Goal: Transaction & Acquisition: Purchase product/service

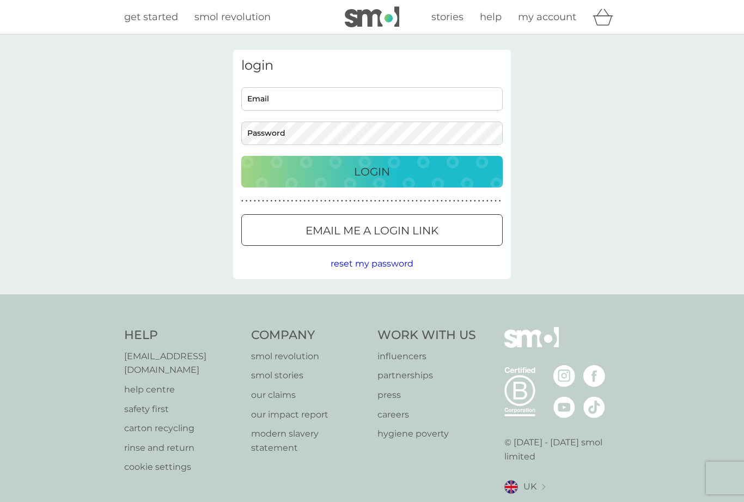
click at [329, 105] on input "Email" at bounding box center [371, 98] width 261 height 23
click at [385, 175] on p "Login" at bounding box center [372, 171] width 36 height 17
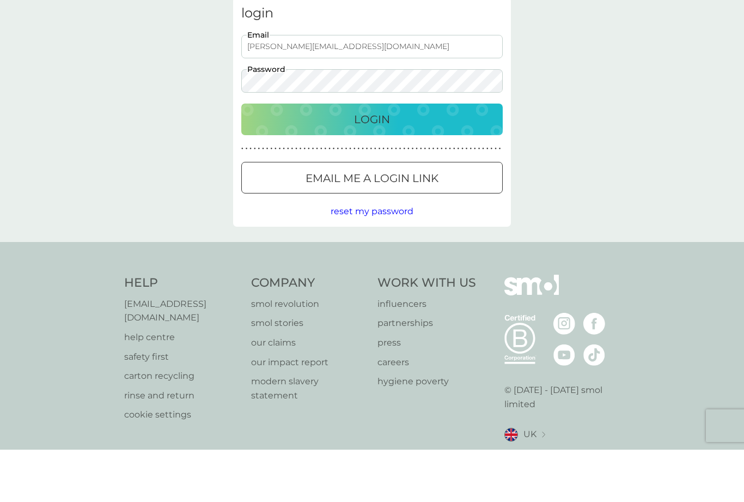
type input "j.outterside@gmail.com"
click at [459, 163] on div "Login" at bounding box center [372, 171] width 240 height 17
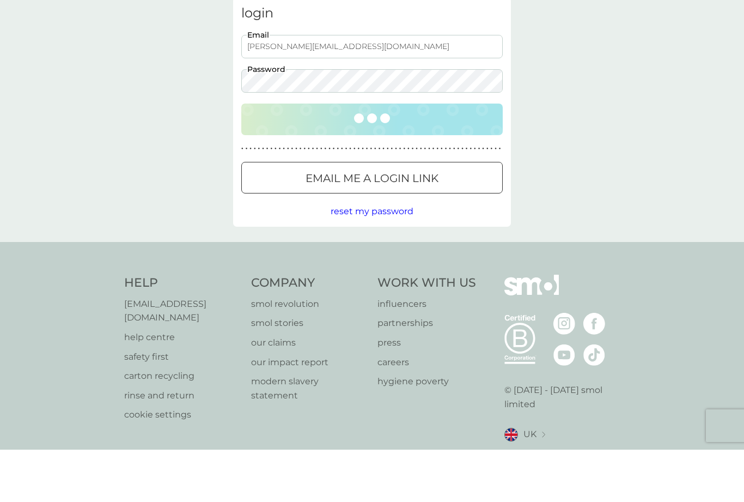
scroll to position [35, 0]
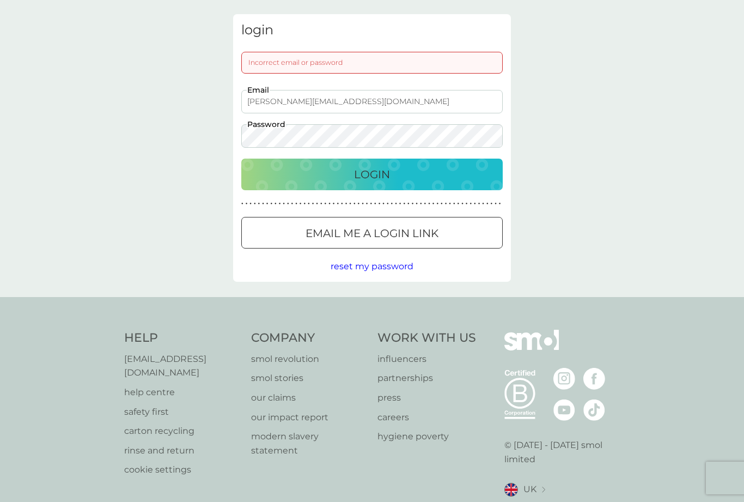
click at [412, 235] on p "Email me a login link" at bounding box center [372, 232] width 133 height 17
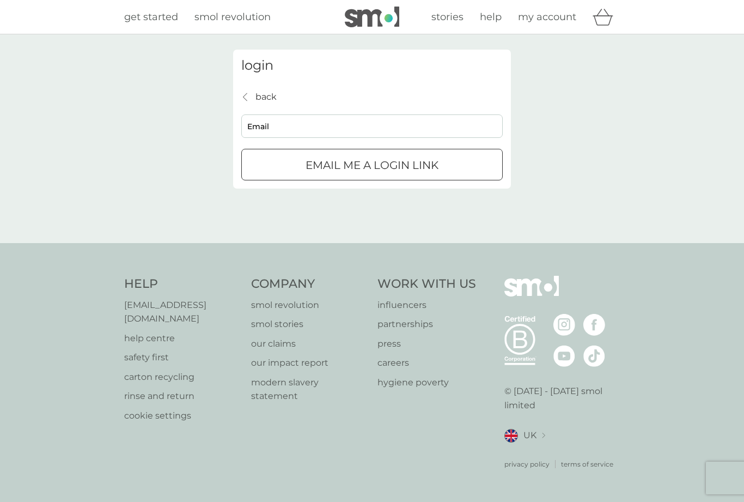
scroll to position [35, 0]
click at [415, 114] on input "Email" at bounding box center [371, 125] width 261 height 23
click at [426, 156] on p "Email me a login link" at bounding box center [372, 164] width 133 height 17
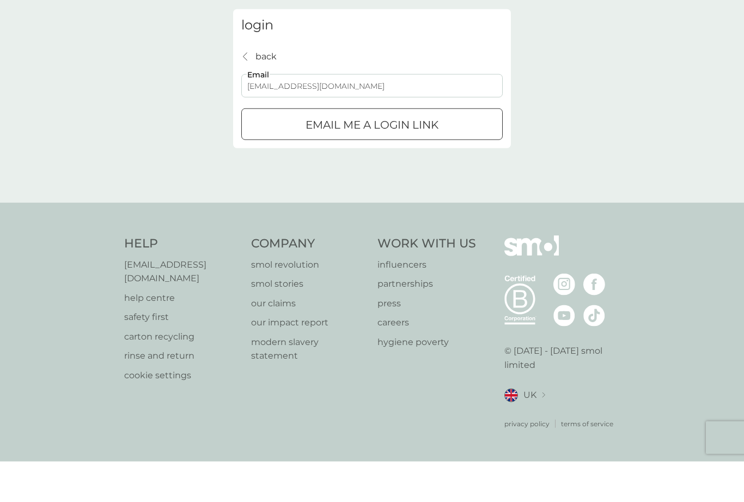
type input "j.outterside44@gmail.com"
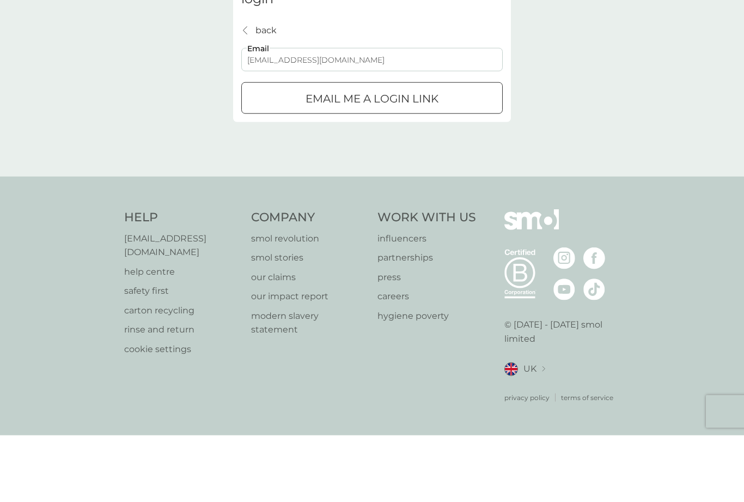
scroll to position [0, 0]
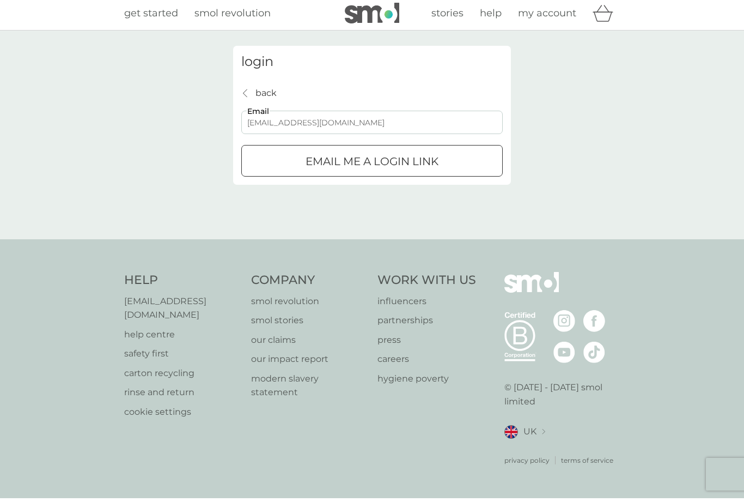
click at [431, 163] on p "Email me a login link" at bounding box center [372, 164] width 133 height 17
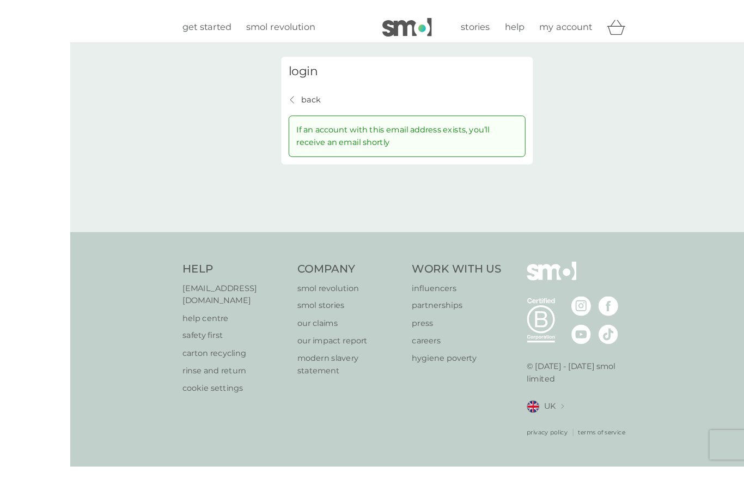
scroll to position [22, 0]
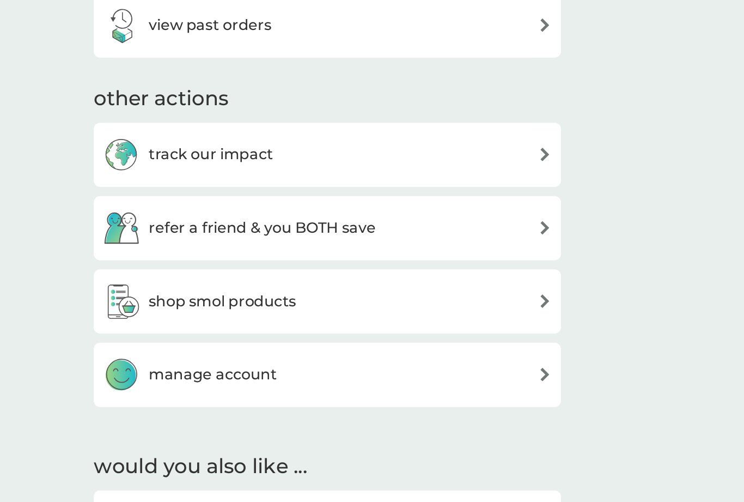
scroll to position [365, 0]
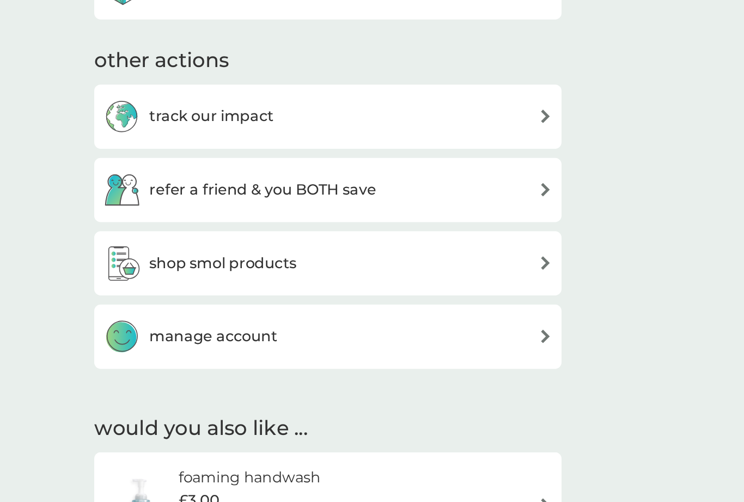
click at [288, 328] on div "shop smol products" at bounding box center [372, 339] width 267 height 22
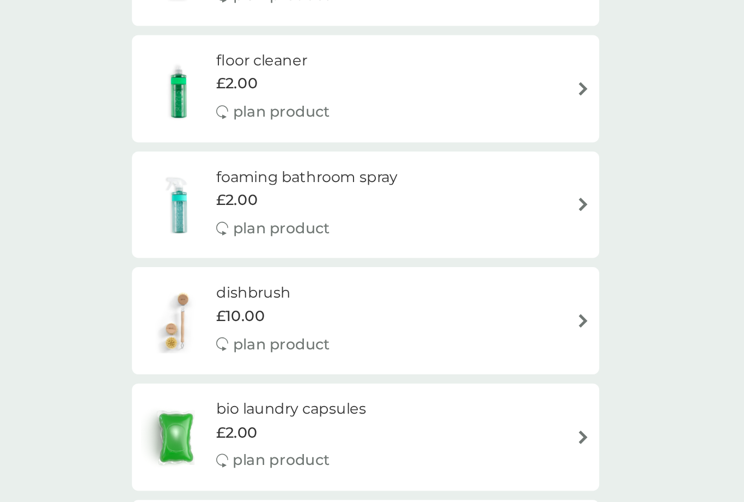
scroll to position [45, 0]
click at [323, 280] on div "foaming bathroom spray £2.00 plan product" at bounding box center [372, 303] width 267 height 47
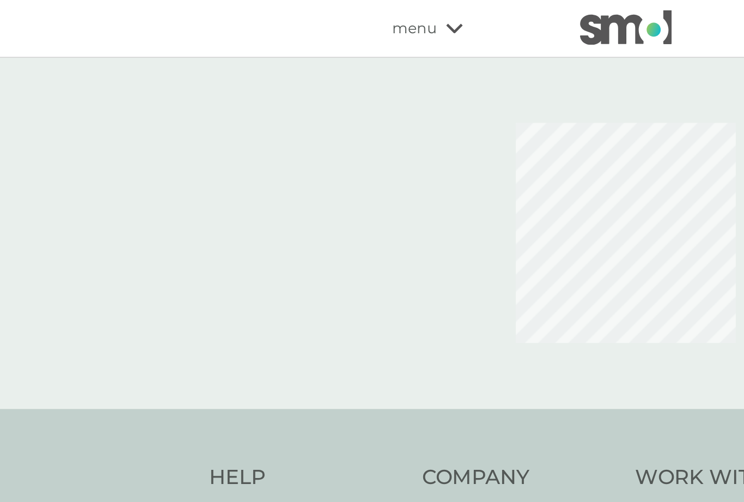
select select "182"
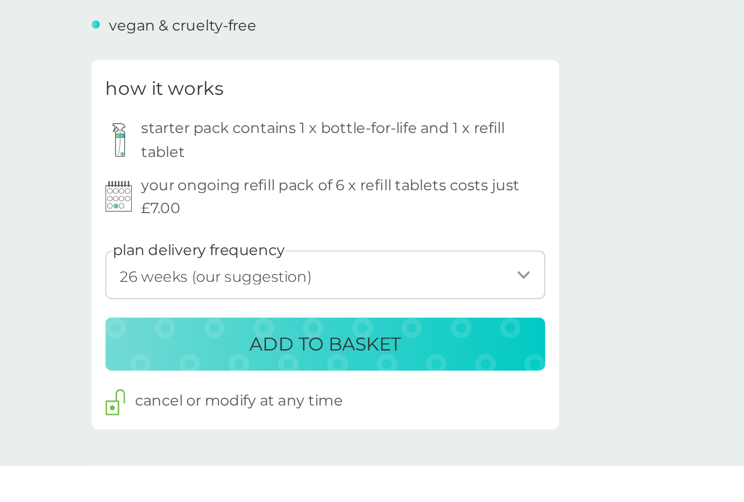
scroll to position [346, 0]
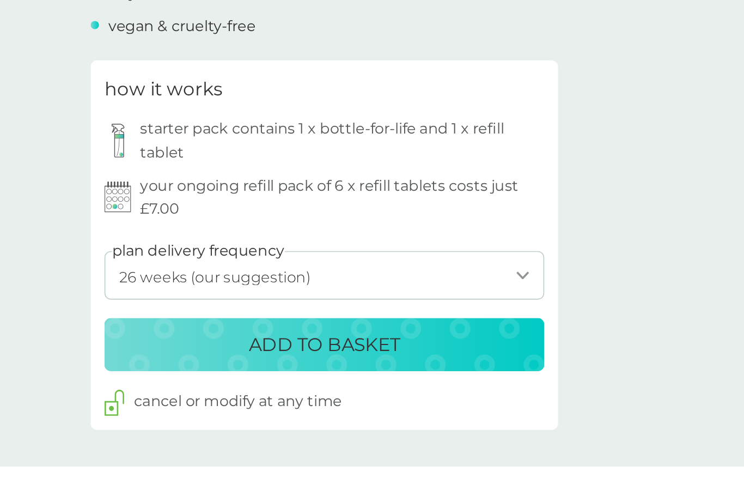
click at [262, 379] on div "ADD TO BASKET" at bounding box center [372, 387] width 240 height 17
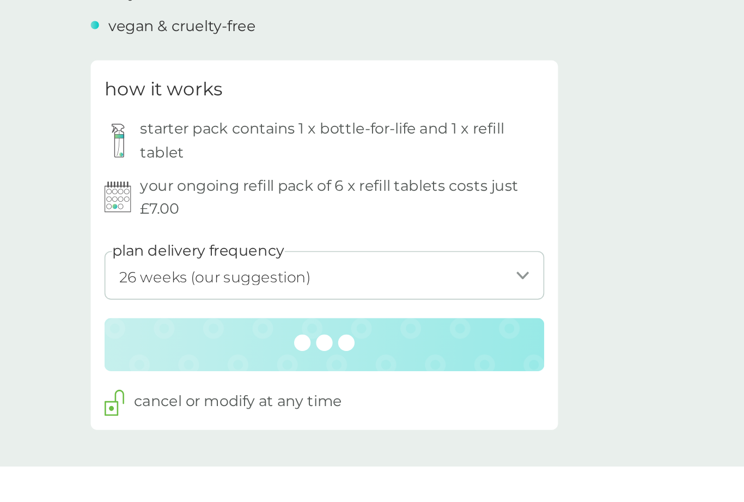
scroll to position [346, 0]
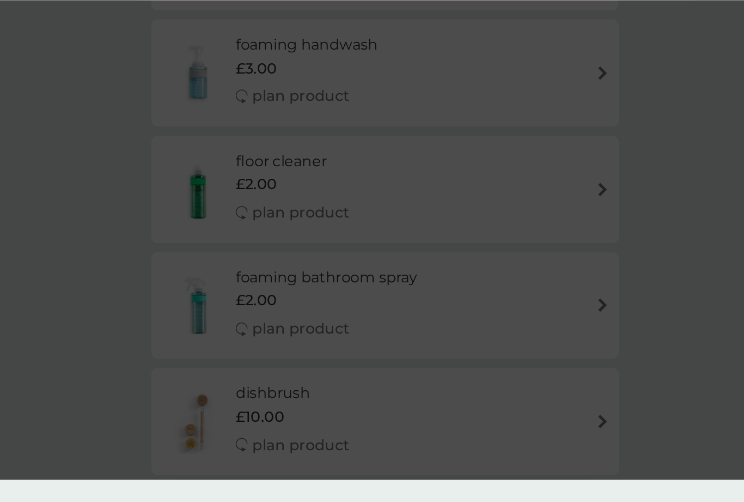
scroll to position [167, 0]
click at [346, 181] on div "added to basket Spend another £18.00 for our fastest FREE tracked delivery serv…" at bounding box center [372, 251] width 744 height 502
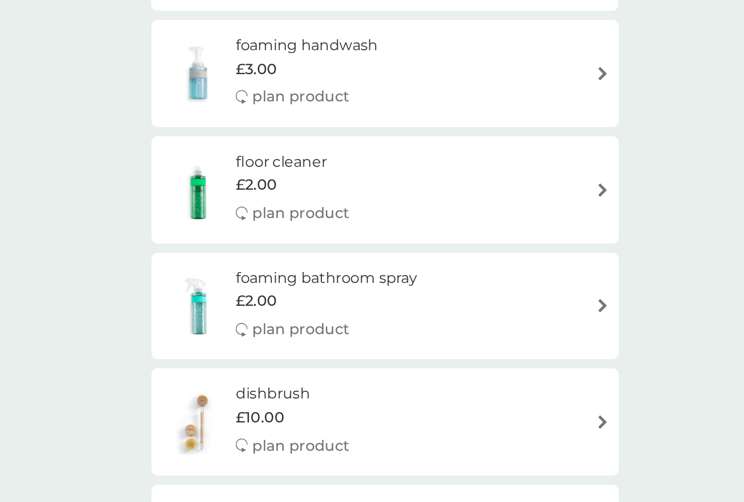
click at [349, 180] on div "foaming bathroom spray £2.00 plan product" at bounding box center [372, 181] width 267 height 47
select select "182"
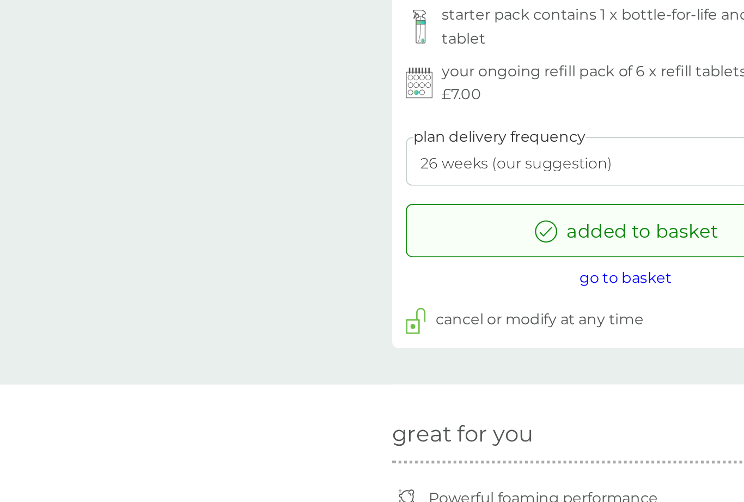
scroll to position [431, 0]
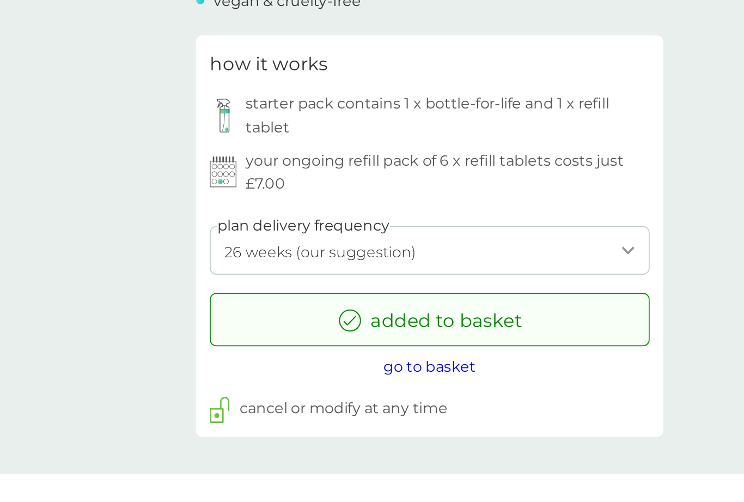
click at [345, 325] on span "go to basket" at bounding box center [372, 330] width 55 height 10
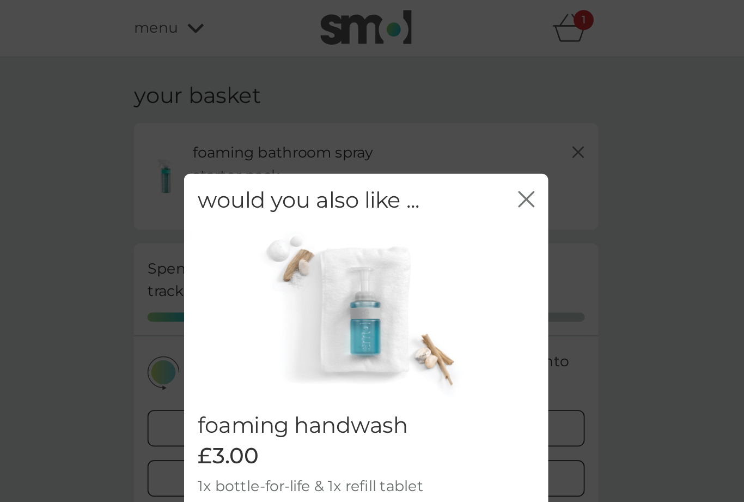
click at [463, 117] on icon "close" at bounding box center [468, 119] width 10 height 10
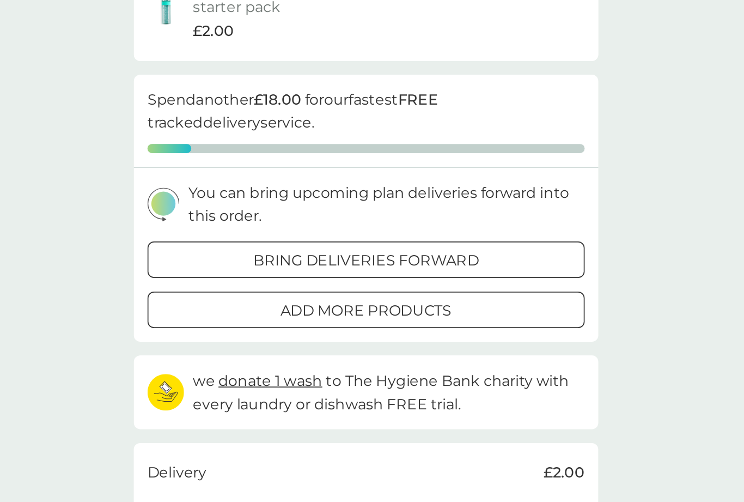
click at [315, 279] on div "add more products" at bounding box center [372, 286] width 260 height 14
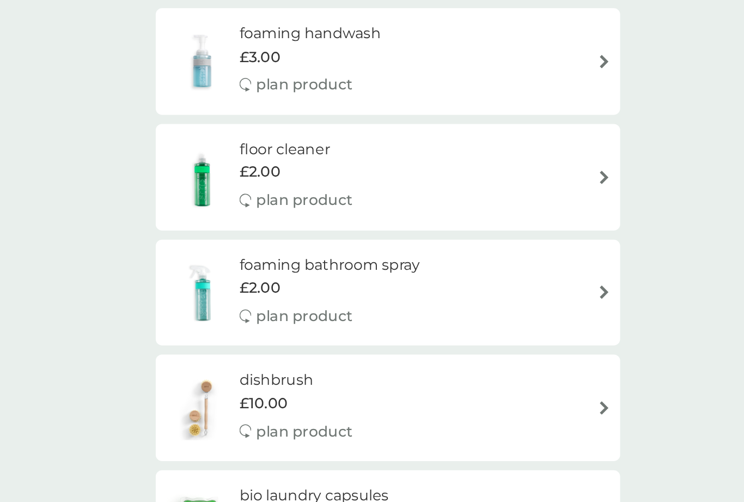
click at [497, 345] on img at bounding box center [501, 349] width 8 height 8
select select "182"
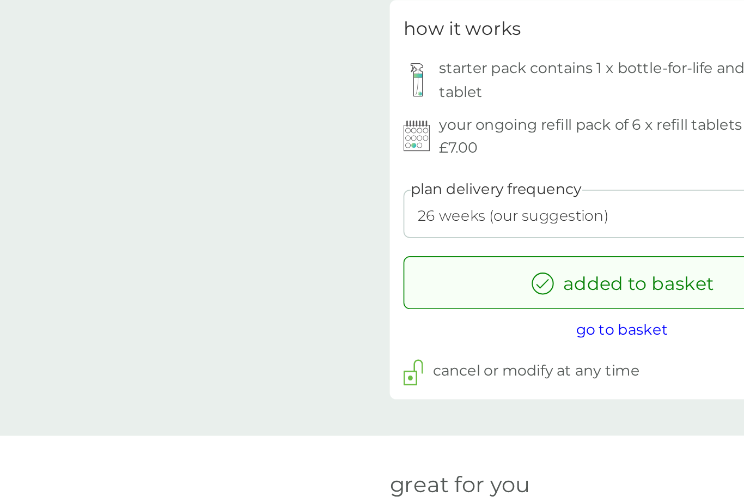
scroll to position [389, 0]
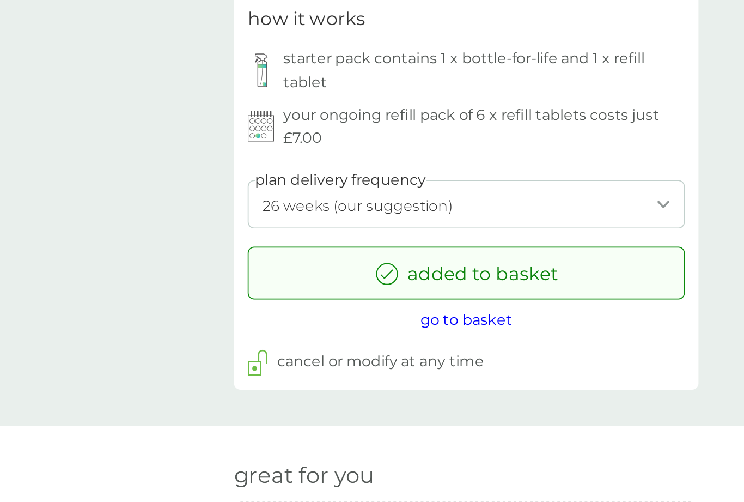
click at [283, 390] on p "cancel or modify at any time" at bounding box center [321, 397] width 124 height 14
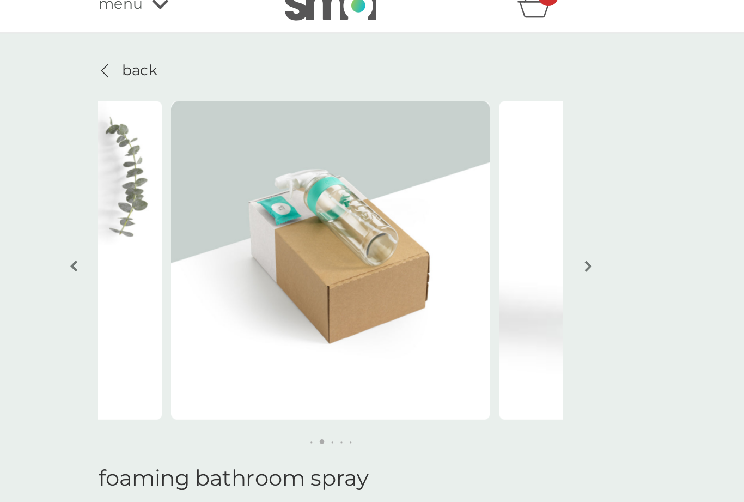
scroll to position [0, 0]
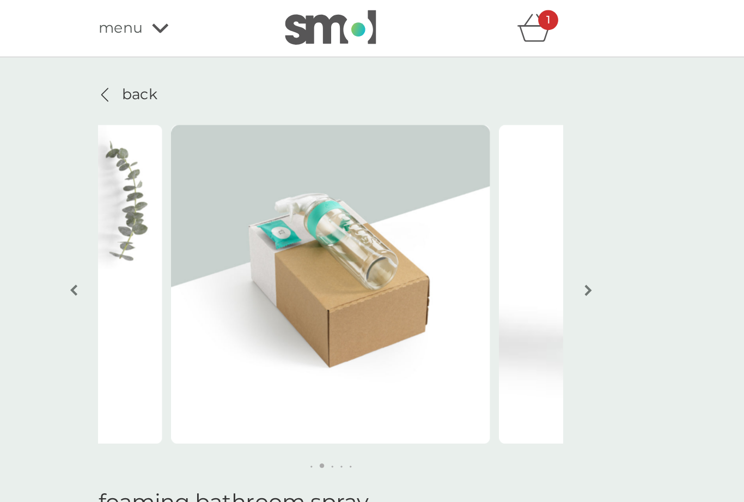
click at [484, 19] on icon "basket" at bounding box center [494, 16] width 21 height 17
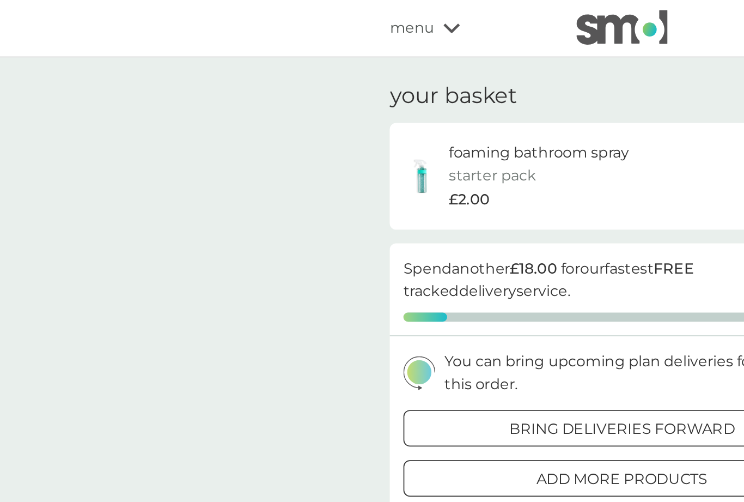
select select "182"
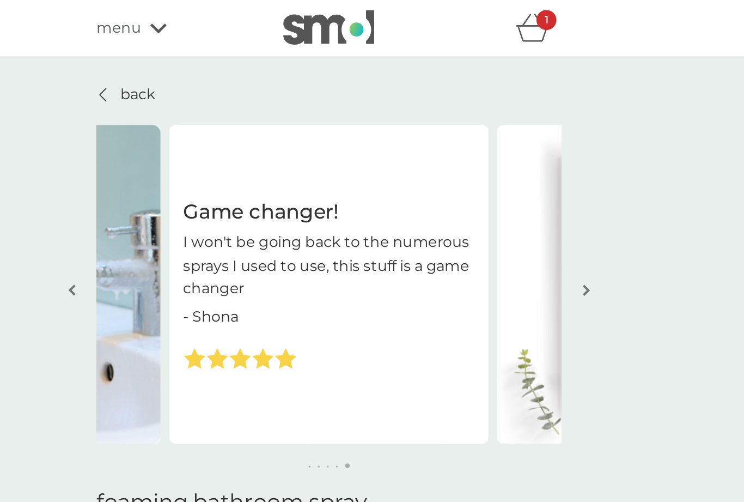
click at [234, 58] on div at bounding box center [238, 56] width 8 height 9
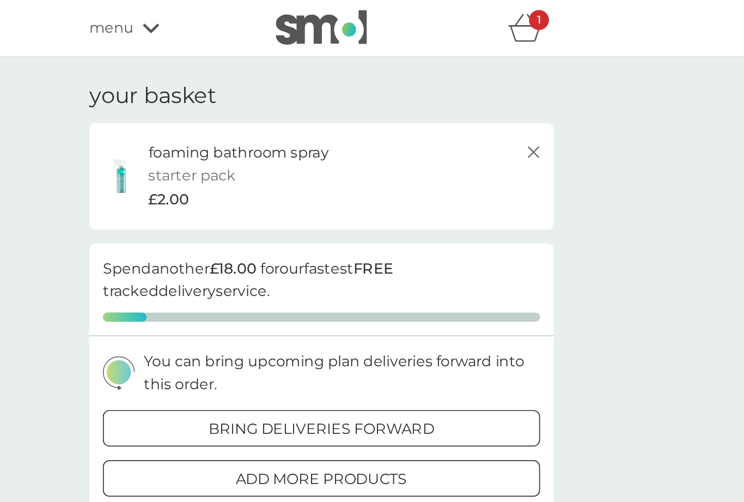
click at [233, 19] on span "menu" at bounding box center [246, 17] width 27 height 14
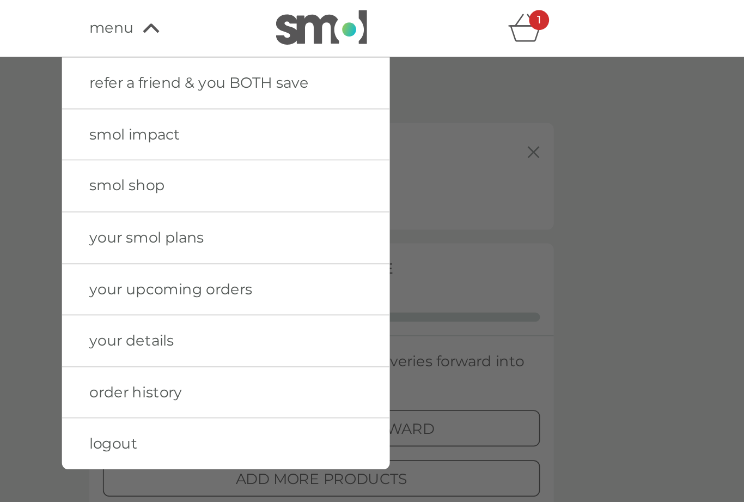
click at [233, 143] on span "your smol plans" at bounding box center [267, 142] width 69 height 10
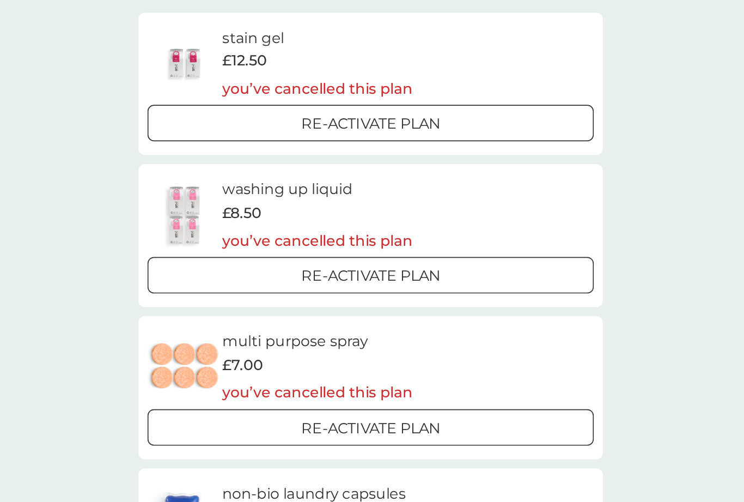
click at [308, 265] on div "Re-activate Plan" at bounding box center [372, 272] width 258 height 14
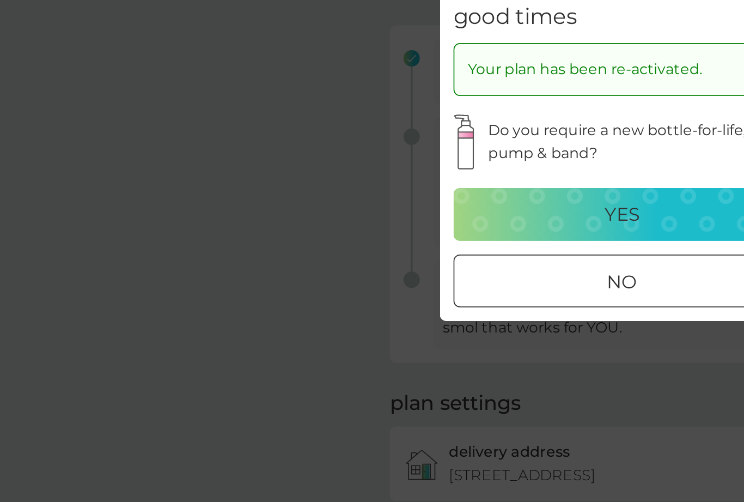
scroll to position [48, 0]
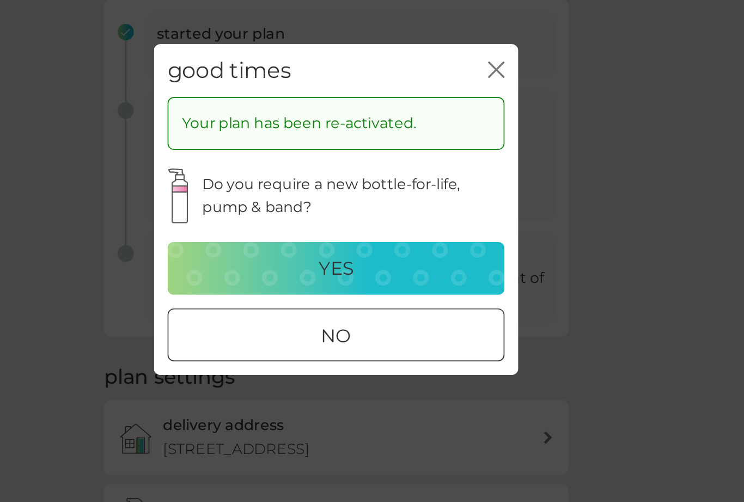
click at [463, 162] on icon "close" at bounding box center [468, 167] width 10 height 10
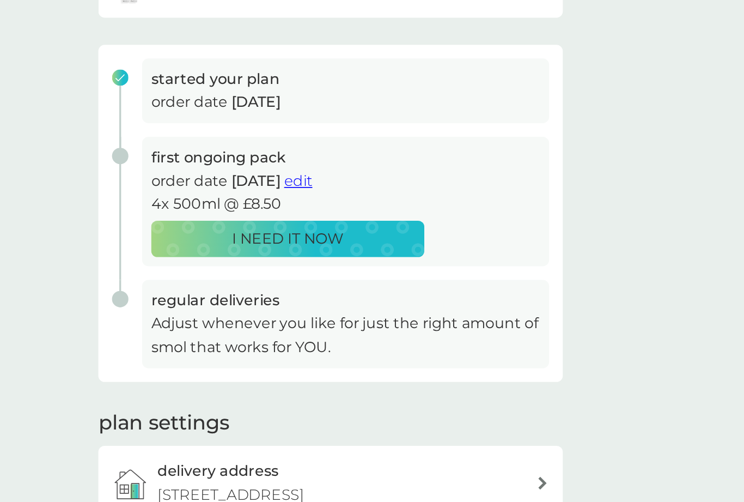
click at [272, 234] on div "I NEED IT NOW" at bounding box center [346, 241] width 149 height 14
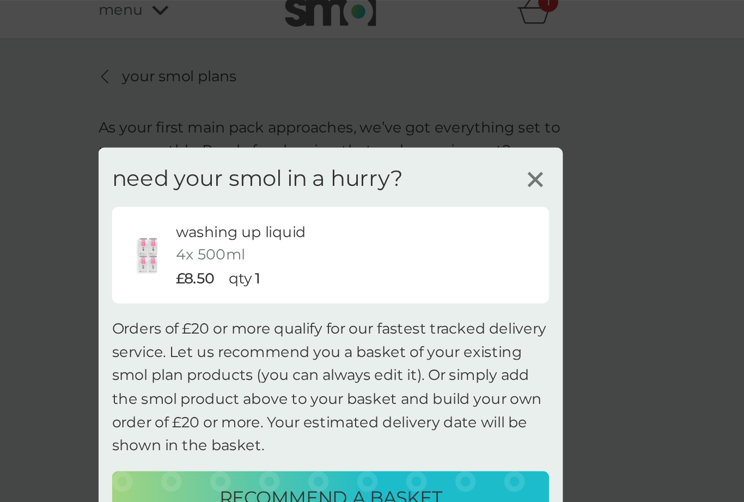
scroll to position [10, 0]
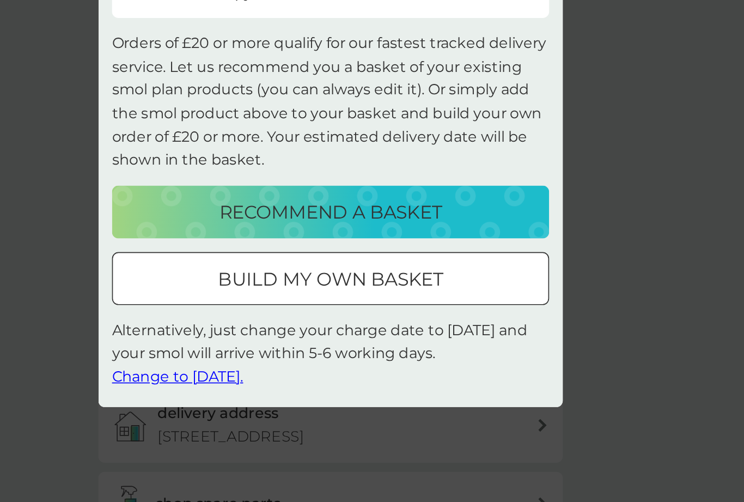
click at [277, 329] on div "build my own basket" at bounding box center [372, 337] width 260 height 17
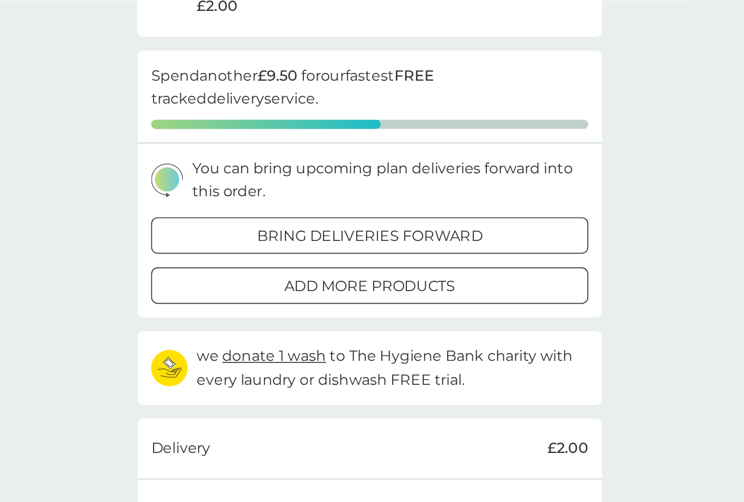
scroll to position [228, 0]
click at [277, 167] on div "add more products" at bounding box center [372, 171] width 260 height 14
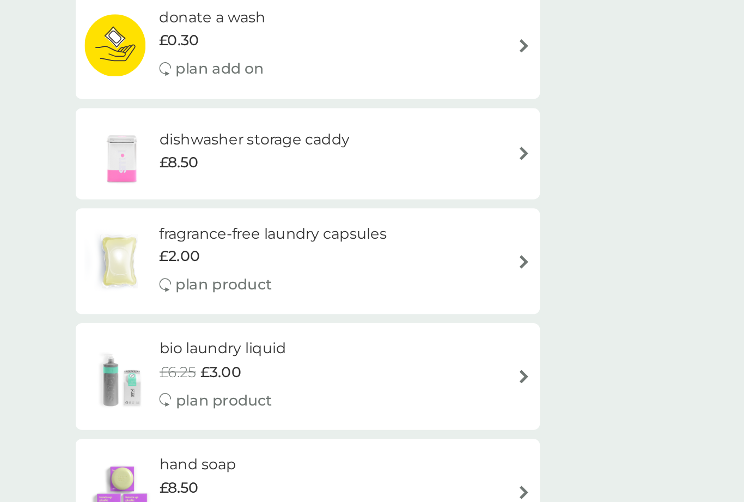
scroll to position [349, 0]
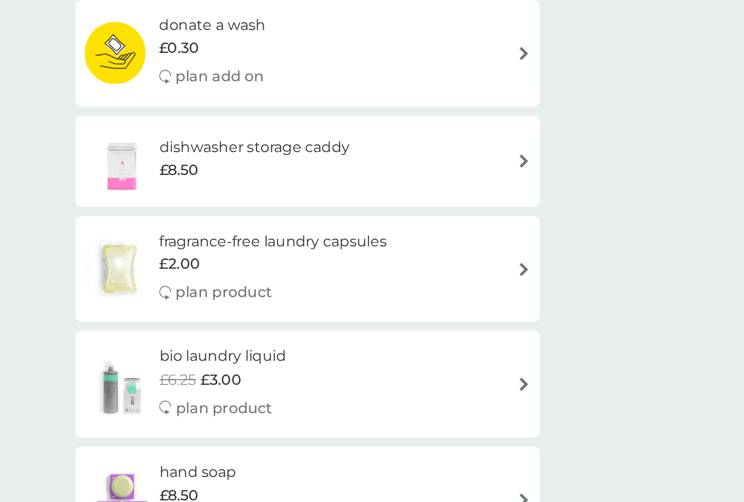
click at [293, 344] on p "plan product" at bounding box center [322, 351] width 58 height 14
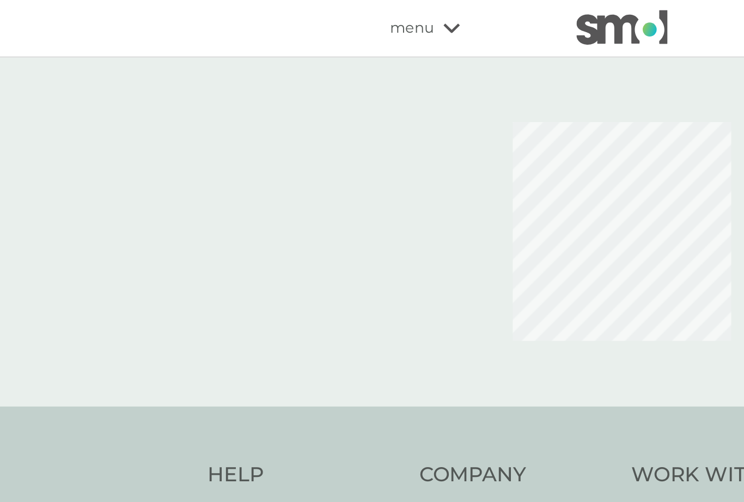
select select "42"
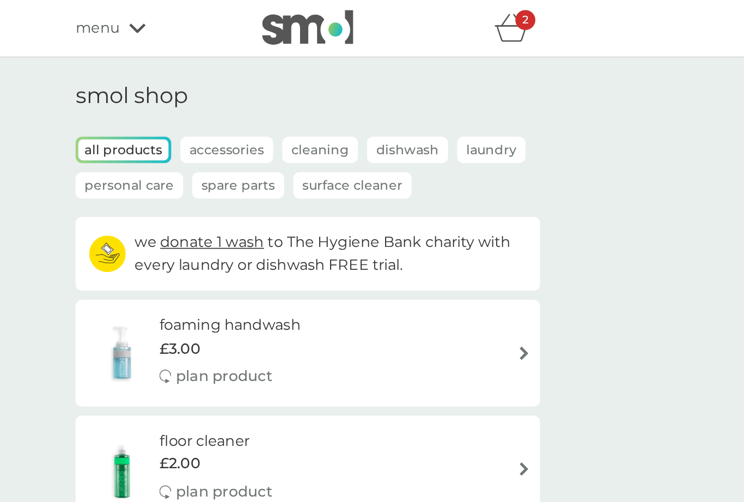
click at [461, 90] on p "Laundry" at bounding box center [481, 90] width 41 height 16
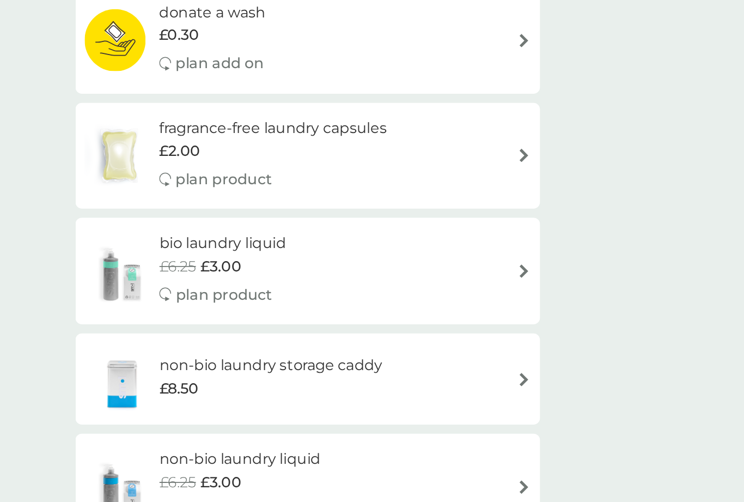
scroll to position [239, 0]
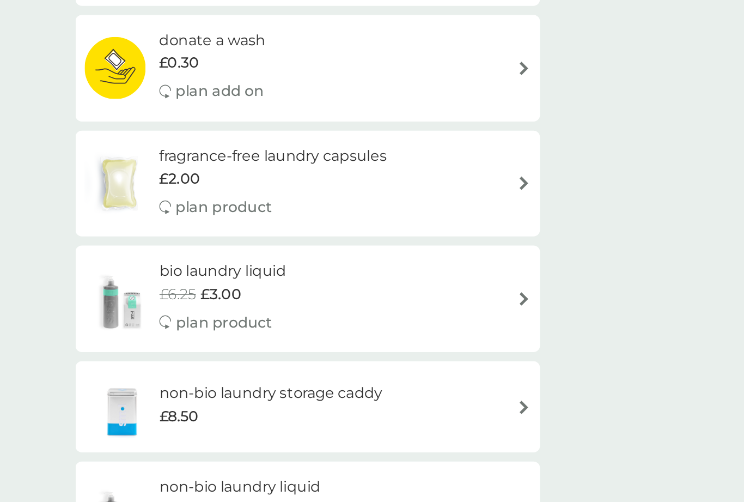
click at [282, 178] on div "bio laundry liquid £6.25 £3.00 plan product" at bounding box center [372, 178] width 267 height 47
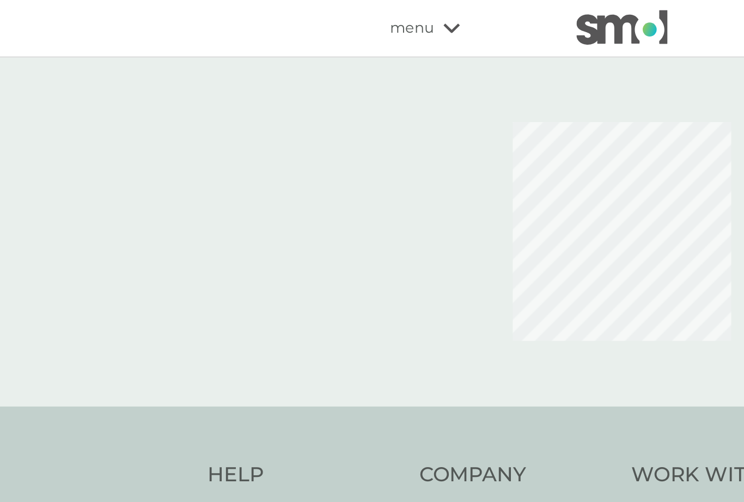
select select "91"
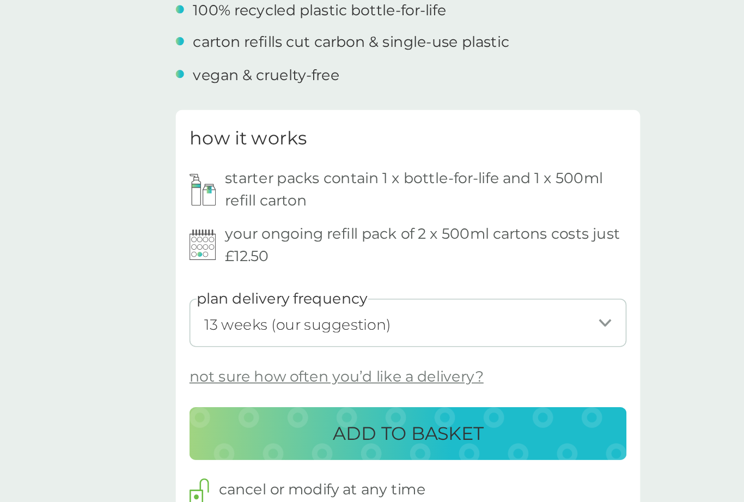
scroll to position [278, 0]
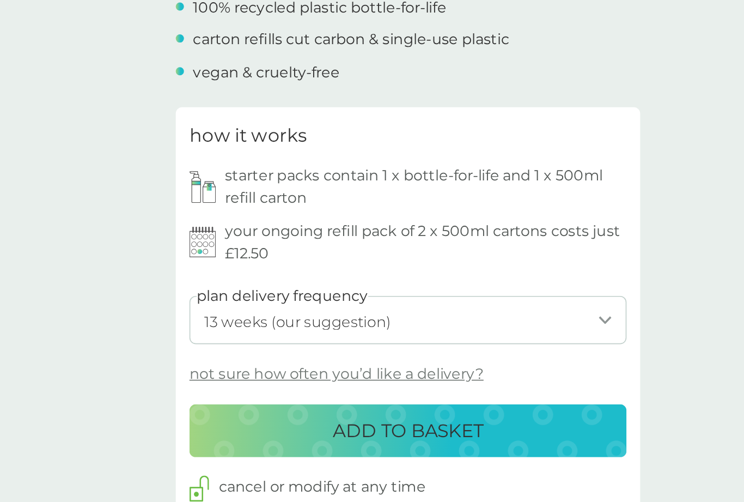
click at [327, 430] on p "ADD TO BASKET" at bounding box center [372, 438] width 90 height 17
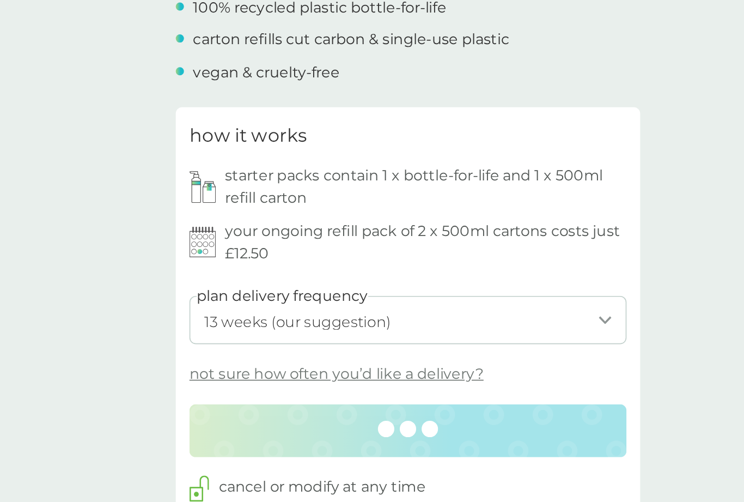
scroll to position [278, 0]
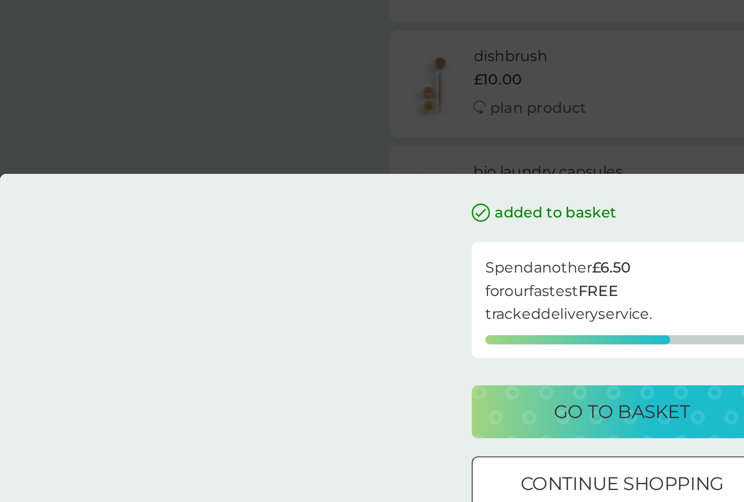
scroll to position [187, 0]
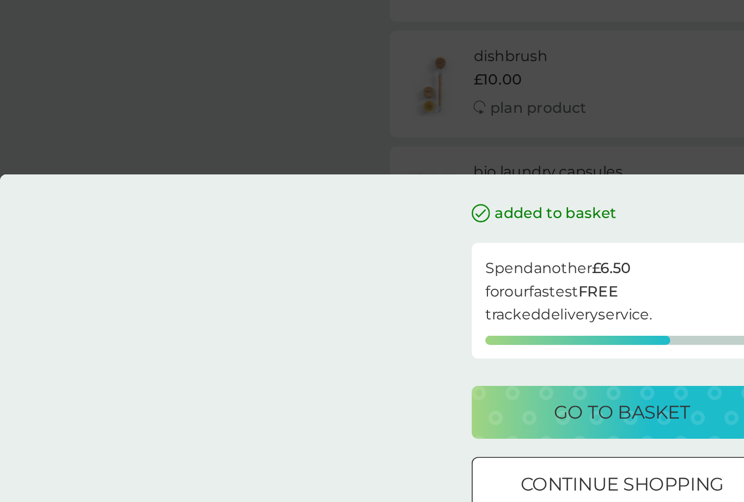
click at [365, 465] on div at bounding box center [371, 470] width 39 height 11
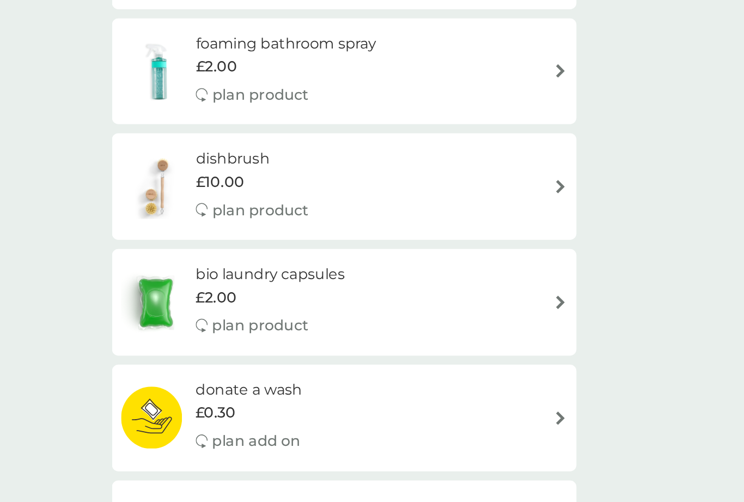
scroll to position [297, 0]
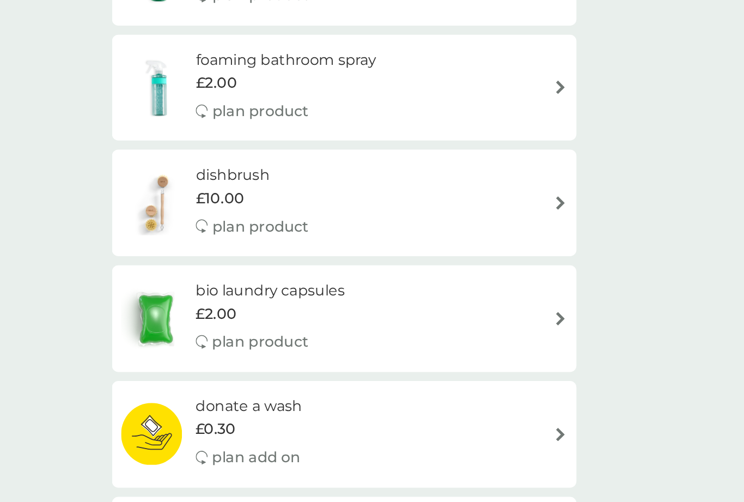
click at [497, 187] on img at bounding box center [501, 190] width 8 height 8
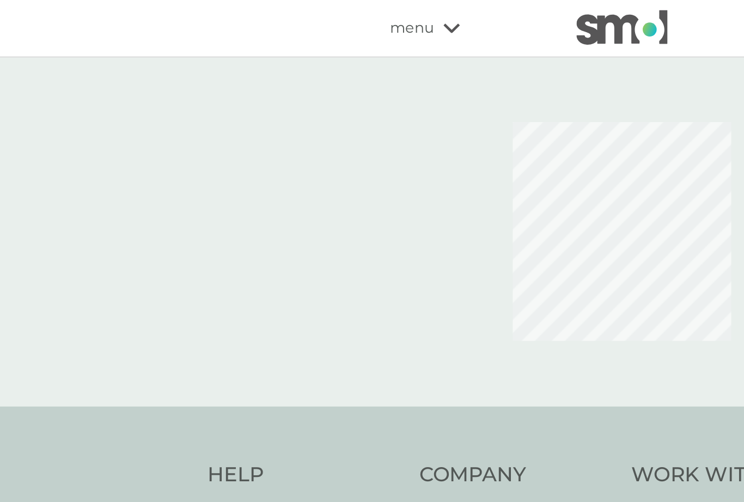
select select "42"
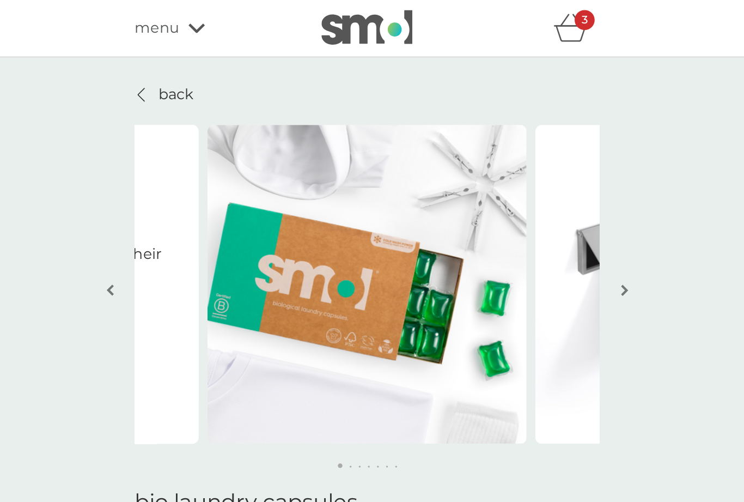
click at [247, 52] on p "back" at bounding box center [257, 57] width 21 height 14
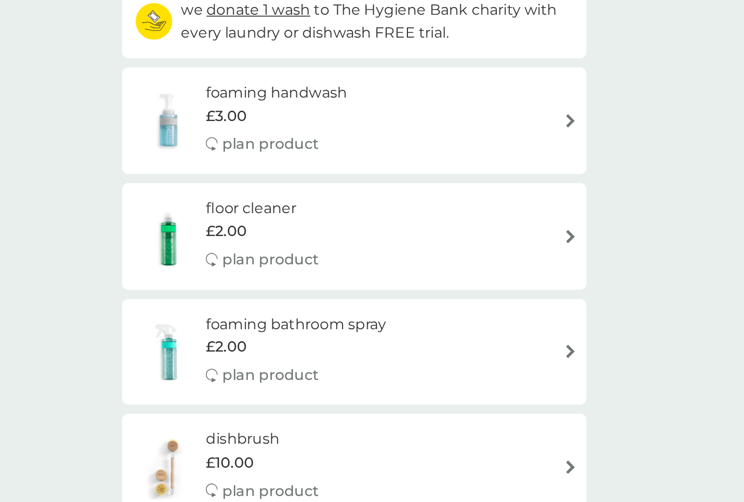
click at [268, 326] on div "foaming bathroom spray £2.00 plan product" at bounding box center [372, 349] width 267 height 47
select select "182"
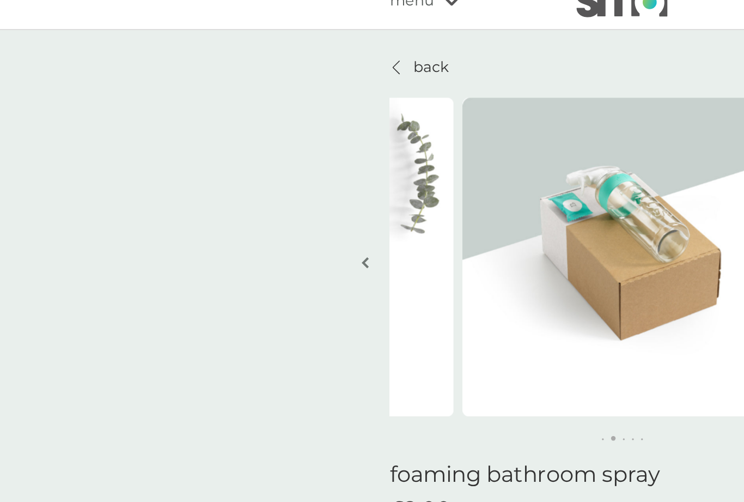
click at [260, 50] on p "back" at bounding box center [257, 57] width 21 height 14
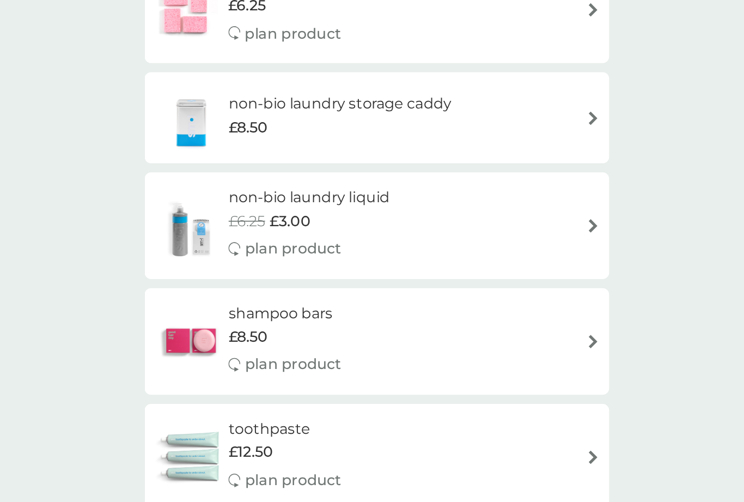
scroll to position [913, 0]
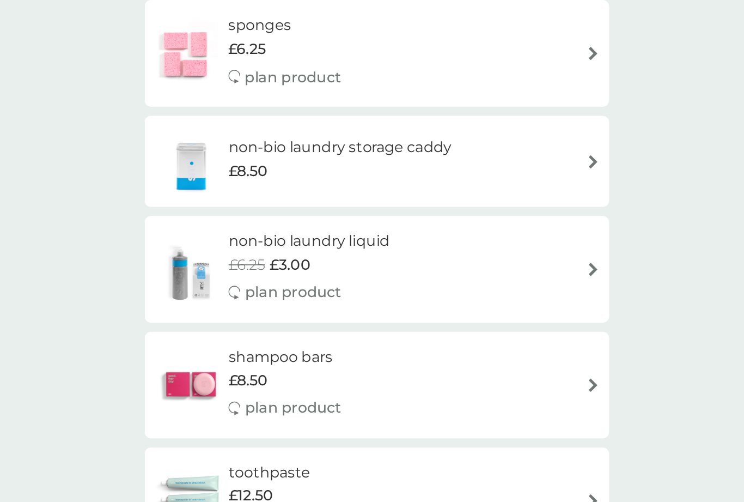
click at [497, 311] on img at bounding box center [501, 315] width 8 height 8
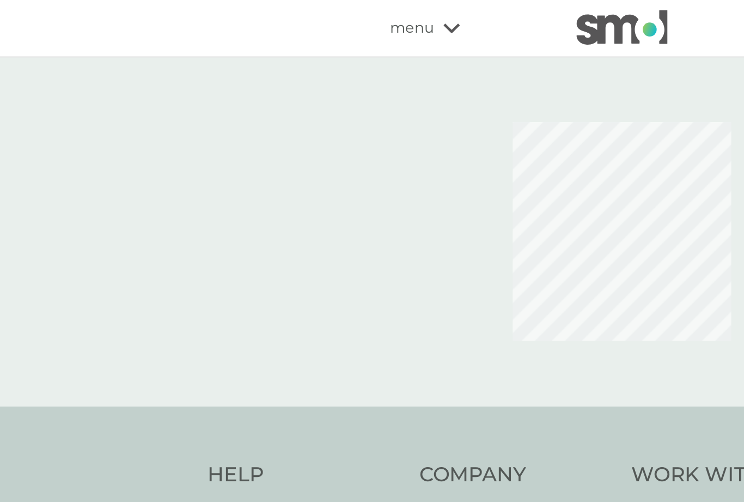
select select "91"
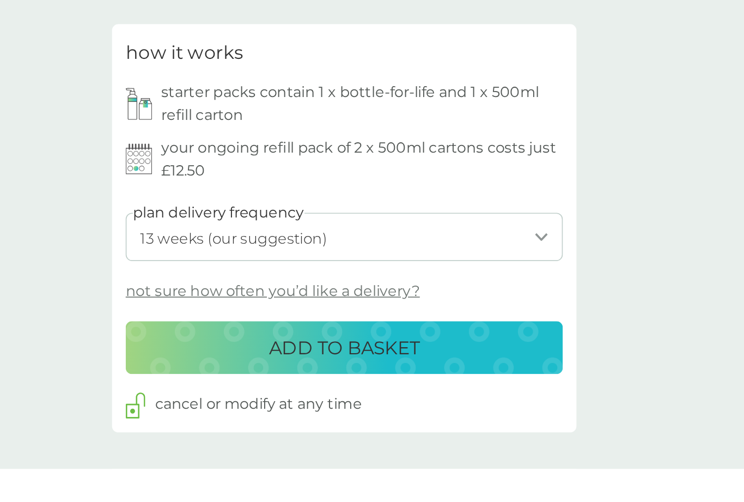
scroll to position [332, 0]
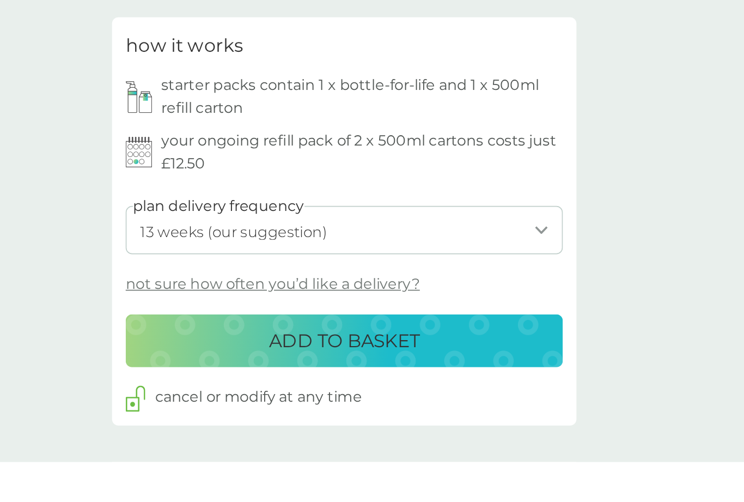
click at [292, 376] on div "ADD TO BASKET" at bounding box center [372, 384] width 240 height 17
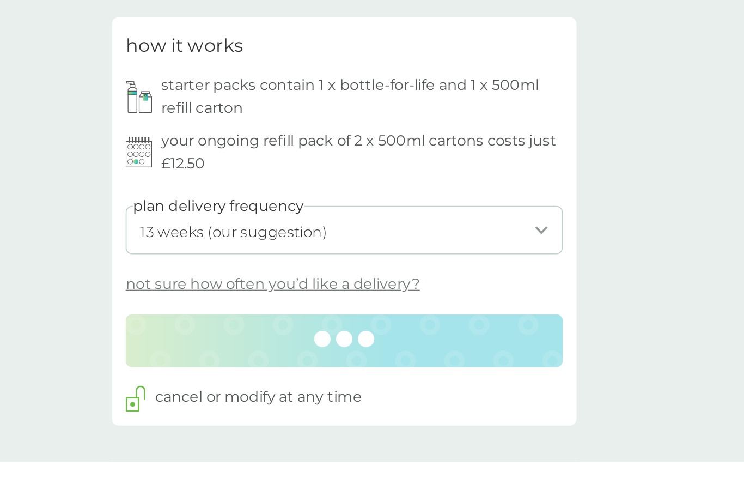
scroll to position [332, 0]
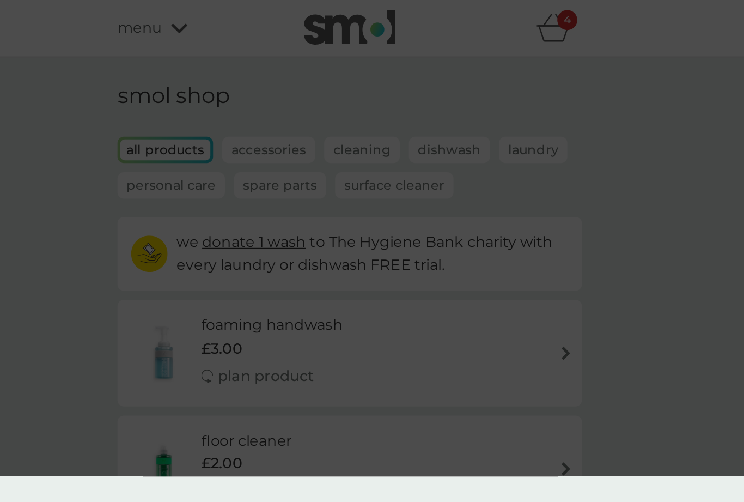
click at [333, 16] on div "added to basket Spend another £3.50 for our fastest FREE tracked delivery servi…" at bounding box center [372, 251] width 744 height 502
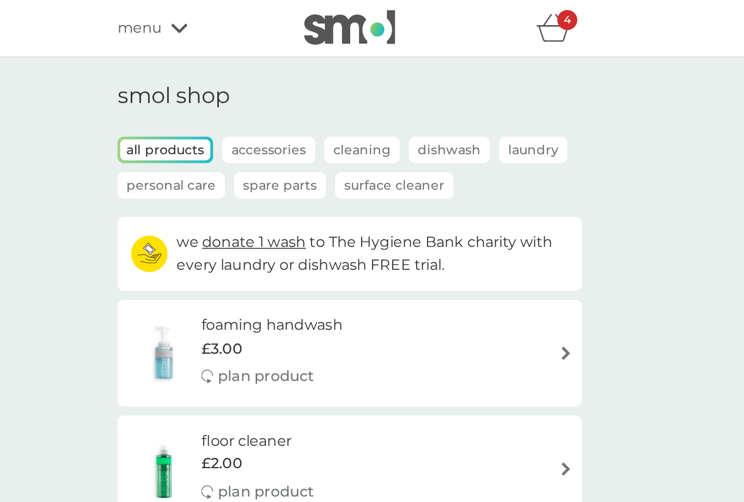
click at [496, 16] on div "4" at bounding box center [502, 12] width 12 height 12
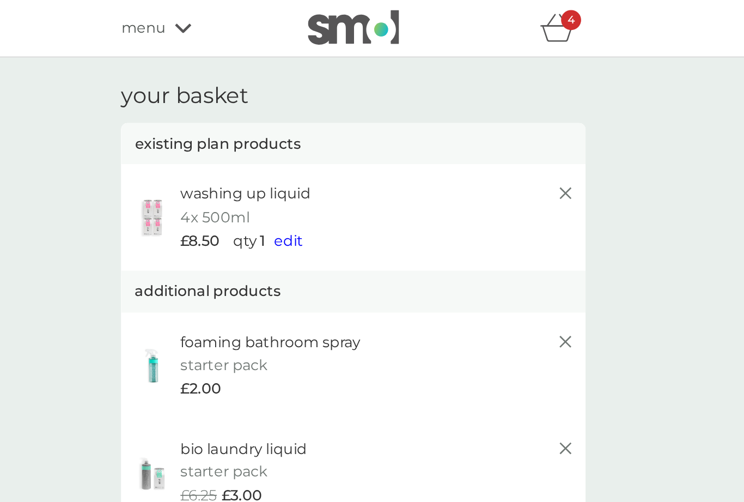
click at [325, 143] on span "edit" at bounding box center [333, 144] width 17 height 10
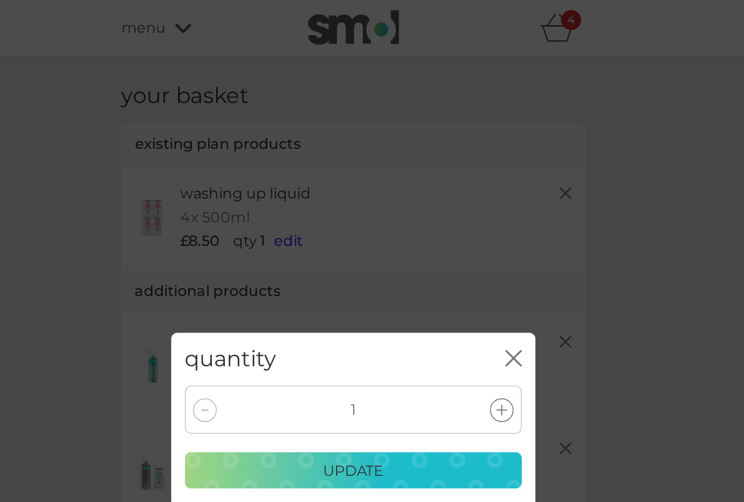
click at [458, 246] on icon at bounding box center [461, 245] width 7 height 7
click at [283, 283] on div "update" at bounding box center [371, 282] width 187 height 14
